Goal: Book appointment/travel/reservation

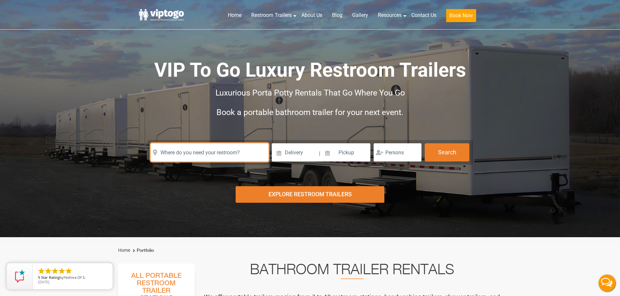
click at [207, 150] on input "text" at bounding box center [210, 152] width 118 height 18
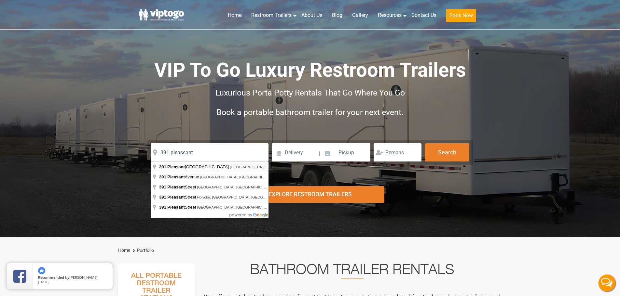
type input "[STREET_ADDRESS]"
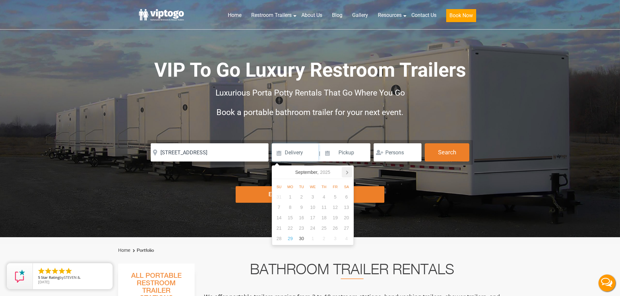
click at [345, 171] on icon at bounding box center [347, 172] width 10 height 10
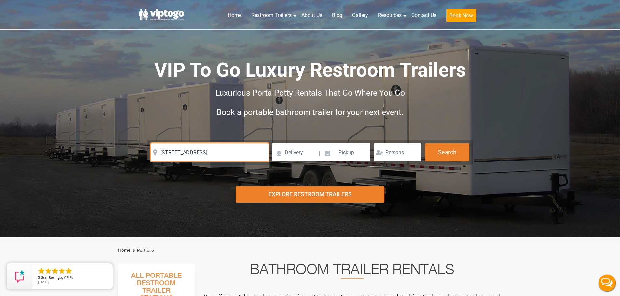
click at [236, 149] on input "[STREET_ADDRESS]" at bounding box center [210, 152] width 118 height 18
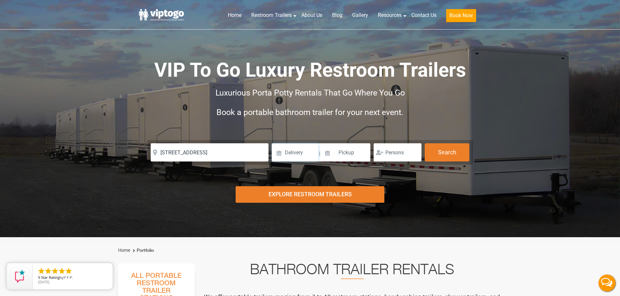
drag, startPoint x: 300, startPoint y: 151, endPoint x: 337, endPoint y: 155, distance: 37.3
click at [300, 151] on input at bounding box center [295, 152] width 47 height 18
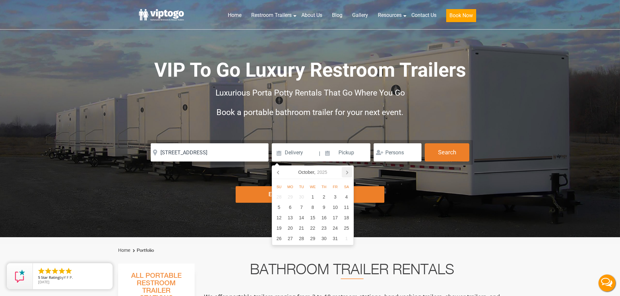
click at [345, 173] on icon at bounding box center [347, 172] width 10 height 10
click at [290, 207] on div "3" at bounding box center [289, 207] width 11 height 10
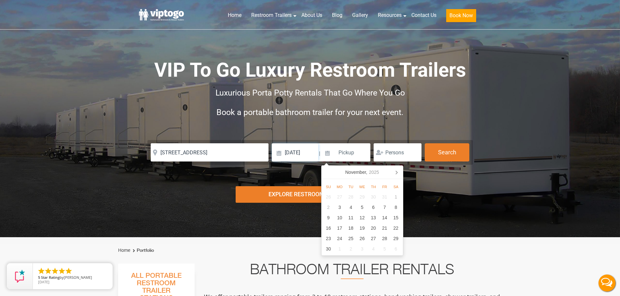
click at [315, 156] on input "[DATE]" at bounding box center [295, 152] width 47 height 18
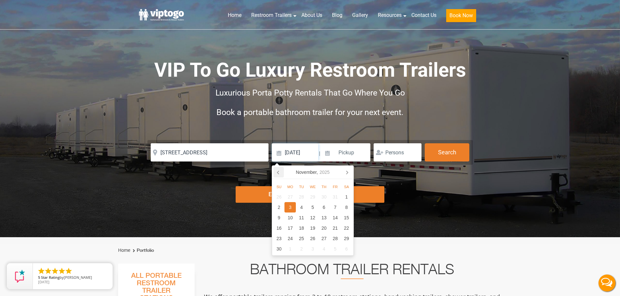
click at [278, 173] on icon at bounding box center [278, 172] width 2 height 3
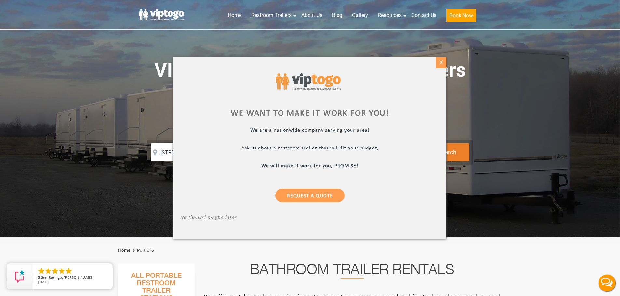
click at [446, 64] on div "X" at bounding box center [441, 62] width 10 height 11
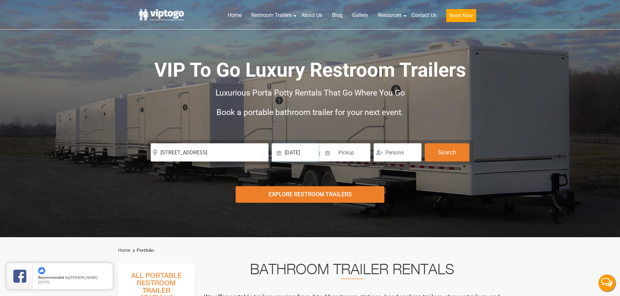
click at [304, 149] on input "[DATE]" at bounding box center [295, 152] width 47 height 18
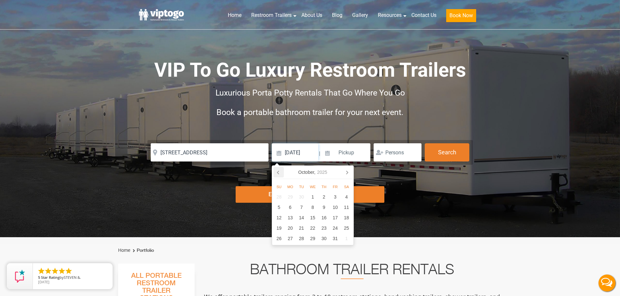
click at [277, 172] on icon at bounding box center [278, 172] width 10 height 10
click at [348, 173] on icon at bounding box center [347, 172] width 10 height 10
click at [291, 209] on div "6" at bounding box center [289, 207] width 11 height 10
type input "[DATE]"
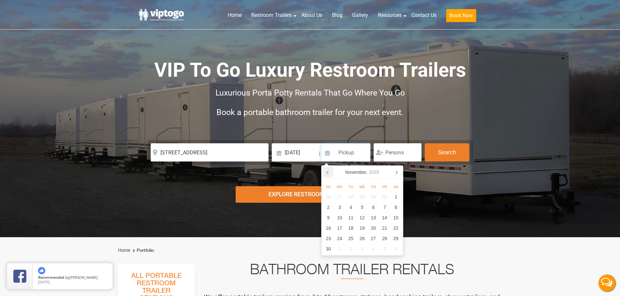
click at [326, 172] on icon at bounding box center [328, 172] width 10 height 10
click at [348, 219] on div "14" at bounding box center [350, 218] width 11 height 10
type input "[DATE]"
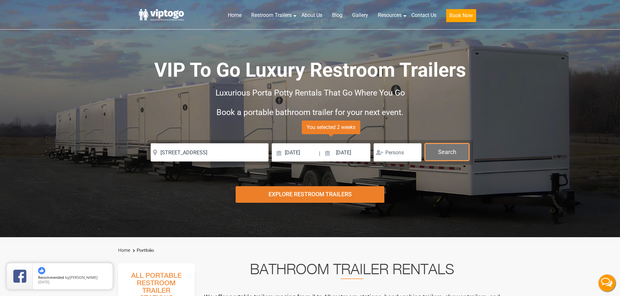
click at [458, 147] on button "Search" at bounding box center [447, 152] width 45 height 18
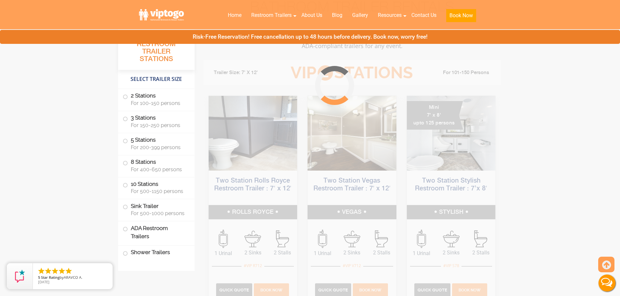
scroll to position [264, 0]
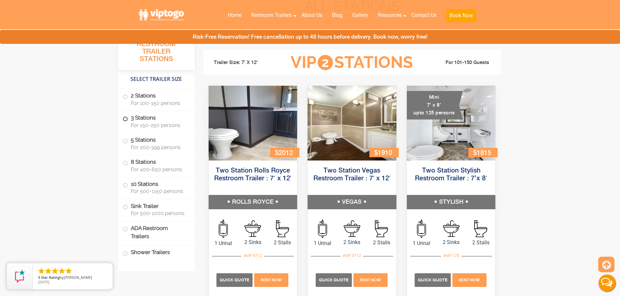
click at [150, 119] on label "3 Stations For 150-250 persons" at bounding box center [156, 121] width 67 height 20
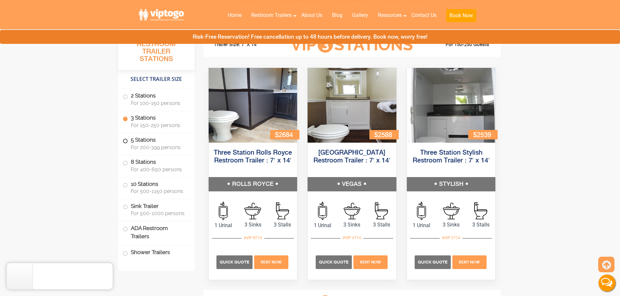
scroll to position [716, 0]
